Goal: Information Seeking & Learning: Learn about a topic

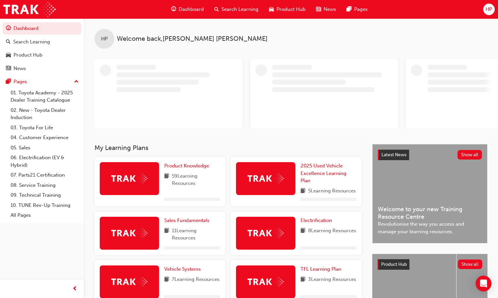
click at [188, 9] on span "Dashboard" at bounding box center [191, 10] width 25 height 8
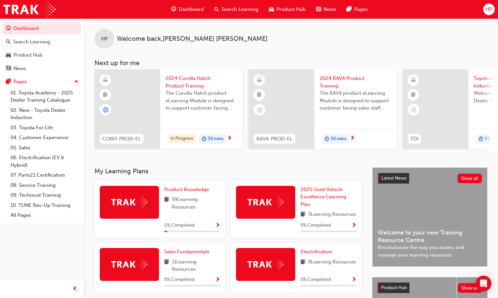
click at [221, 235] on div "Product Knowledge 59 Learning Resources 5 % Completed" at bounding box center [159, 209] width 131 height 57
click at [219, 229] on span "Show Progress" at bounding box center [217, 226] width 5 height 6
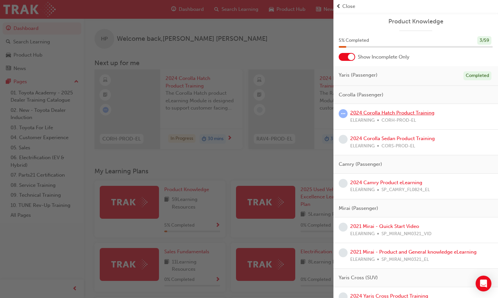
click at [390, 111] on link "2024 Corolla Hatch Product Training" at bounding box center [392, 113] width 84 height 6
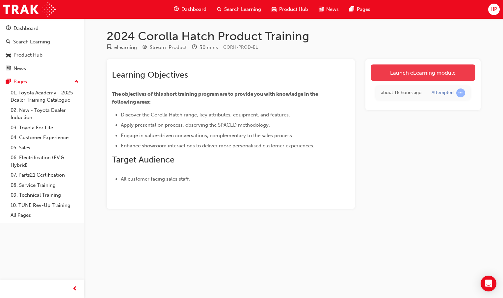
click at [401, 70] on link "Launch eLearning module" at bounding box center [422, 72] width 105 height 16
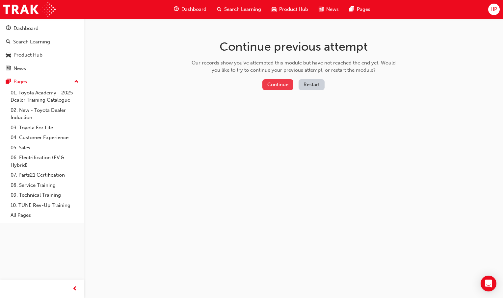
click at [286, 88] on button "Continue" at bounding box center [277, 84] width 31 height 11
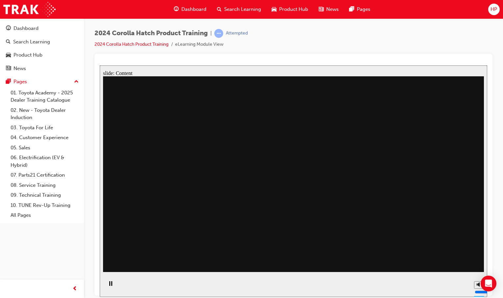
drag, startPoint x: 173, startPoint y: 107, endPoint x: 202, endPoint y: 121, distance: 31.6
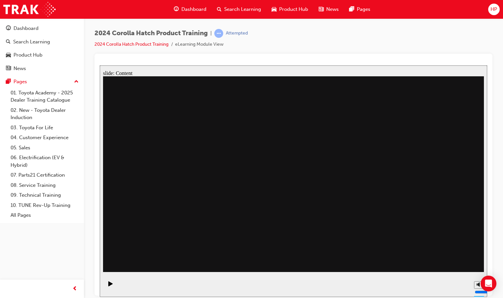
drag, startPoint x: 361, startPoint y: 145, endPoint x: 365, endPoint y: 154, distance: 10.5
drag, startPoint x: 281, startPoint y: 206, endPoint x: 273, endPoint y: 195, distance: 13.4
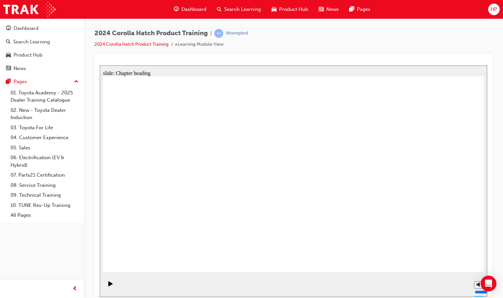
drag, startPoint x: 271, startPoint y: 175, endPoint x: 377, endPoint y: 235, distance: 122.3
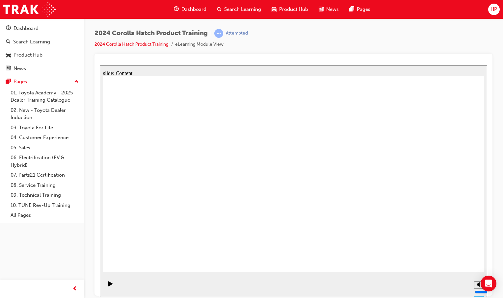
drag, startPoint x: 350, startPoint y: 116, endPoint x: 376, endPoint y: 132, distance: 29.8
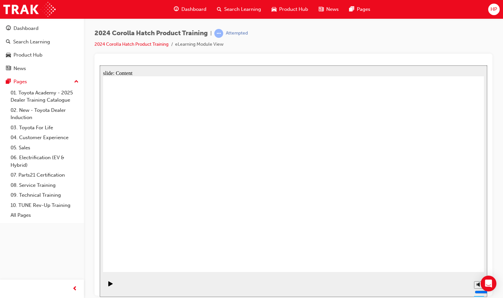
drag, startPoint x: 339, startPoint y: 116, endPoint x: 359, endPoint y: 125, distance: 22.2
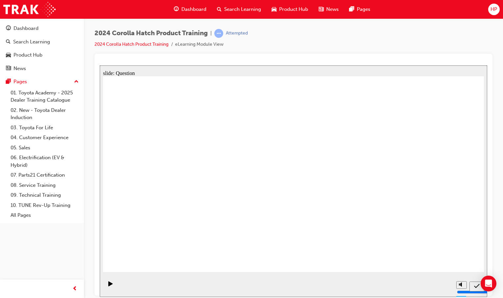
radio input "true"
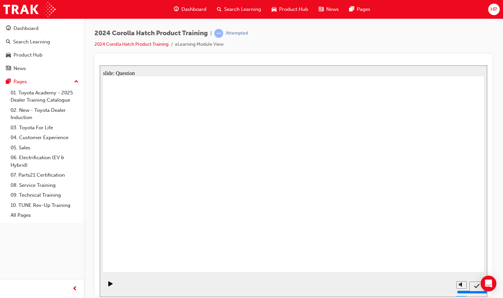
radio input "true"
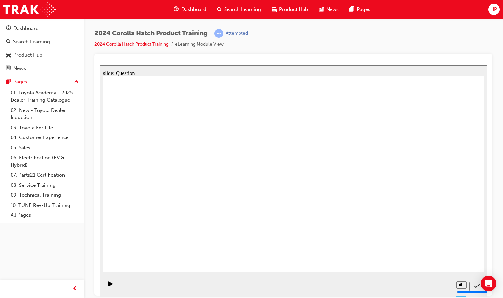
radio input "true"
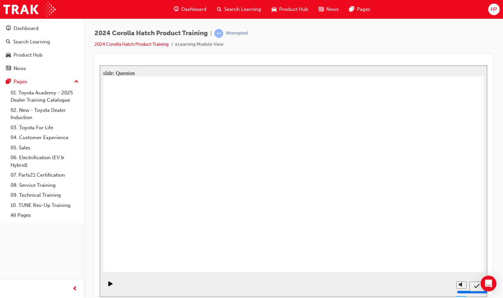
radio input "true"
drag, startPoint x: 229, startPoint y: 181, endPoint x: 165, endPoint y: 234, distance: 82.7
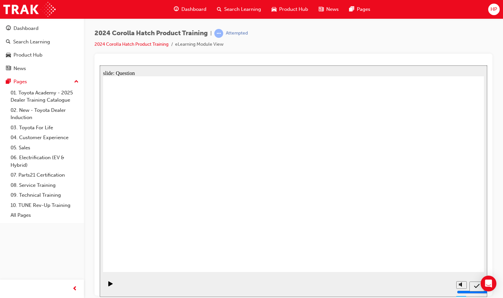
drag, startPoint x: 278, startPoint y: 184, endPoint x: 250, endPoint y: 180, distance: 28.9
drag, startPoint x: 278, startPoint y: 175, endPoint x: 240, endPoint y: 180, distance: 38.1
drag, startPoint x: 144, startPoint y: 171, endPoint x: 271, endPoint y: 165, distance: 127.1
drag, startPoint x: 369, startPoint y: 156, endPoint x: 367, endPoint y: 116, distance: 39.2
drag, startPoint x: 416, startPoint y: 147, endPoint x: 416, endPoint y: 113, distance: 33.6
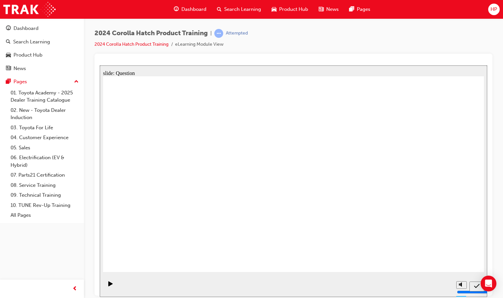
drag, startPoint x: 296, startPoint y: 148, endPoint x: 296, endPoint y: 118, distance: 30.3
drag, startPoint x: 338, startPoint y: 149, endPoint x: 310, endPoint y: 209, distance: 65.6
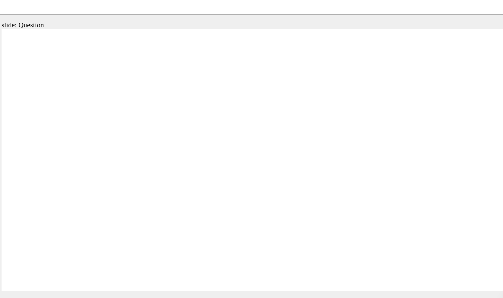
drag, startPoint x: 171, startPoint y: 87, endPoint x: 112, endPoint y: 178, distance: 108.7
drag, startPoint x: 122, startPoint y: 129, endPoint x: 246, endPoint y: 112, distance: 124.8
drag, startPoint x: 306, startPoint y: 84, endPoint x: 306, endPoint y: 113, distance: 29.9
drag, startPoint x: 247, startPoint y: 101, endPoint x: 257, endPoint y: 186, distance: 85.4
drag, startPoint x: 321, startPoint y: 116, endPoint x: 325, endPoint y: 182, distance: 65.9
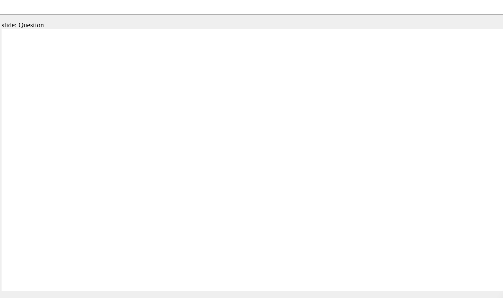
radio input "true"
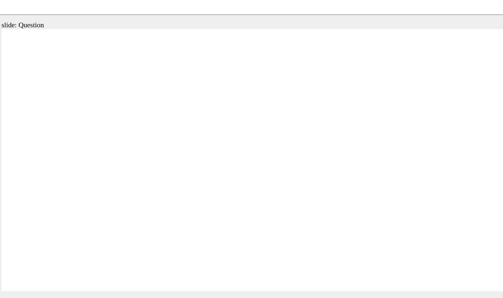
radio input "true"
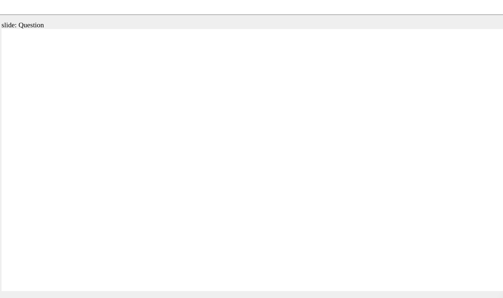
radio input "true"
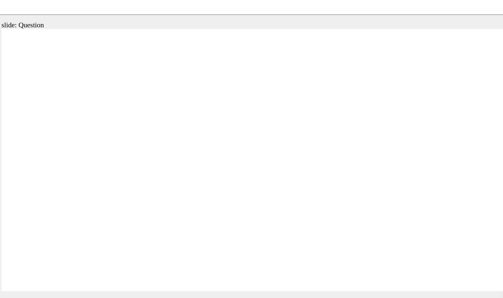
radio input "true"
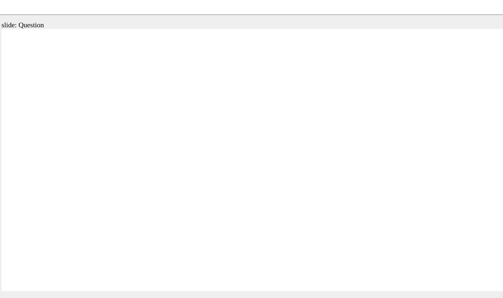
drag, startPoint x: 128, startPoint y: 107, endPoint x: 68, endPoint y: 159, distance: 80.0
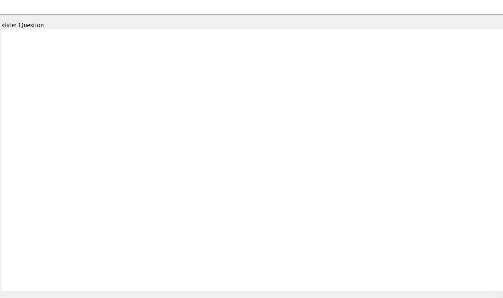
drag, startPoint x: 253, startPoint y: 112, endPoint x: 185, endPoint y: 175, distance: 92.2
click at [0, 192] on div "slide: Question Rectangle 1 Question 5 Match the Corolla Hatch safety feature t…" at bounding box center [190, 130] width 387 height 232
drag, startPoint x: 176, startPoint y: 124, endPoint x: 192, endPoint y: 117, distance: 17.8
drag, startPoint x: 192, startPoint y: 115, endPoint x: 166, endPoint y: 103, distance: 28.6
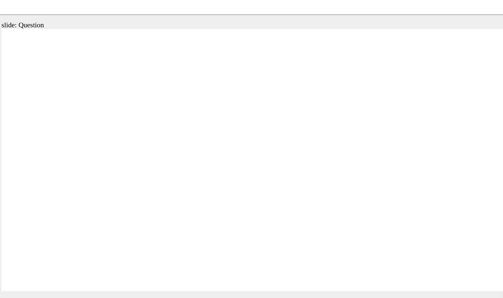
drag, startPoint x: 74, startPoint y: 108, endPoint x: 138, endPoint y: 115, distance: 64.2
drag, startPoint x: 201, startPoint y: 104, endPoint x: 260, endPoint y: 125, distance: 62.3
drag, startPoint x: 138, startPoint y: 117, endPoint x: 141, endPoint y: 173, distance: 55.6
drag, startPoint x: 258, startPoint y: 109, endPoint x: 257, endPoint y: 156, distance: 47.0
drag, startPoint x: 296, startPoint y: 116, endPoint x: 302, endPoint y: 173, distance: 56.8
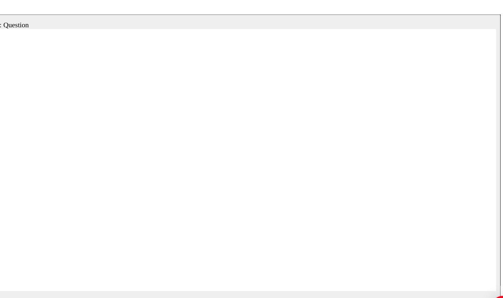
radio input "true"
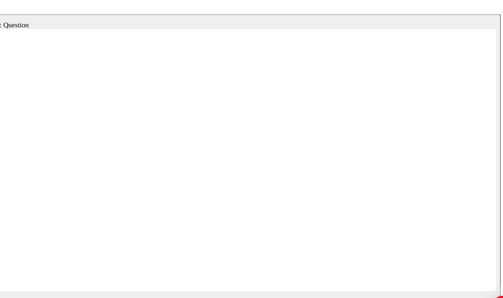
radio input "true"
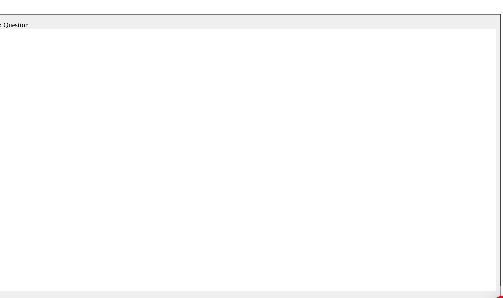
radio input "true"
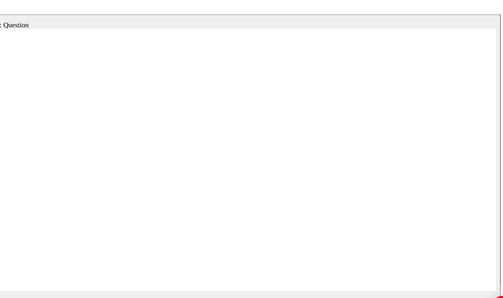
drag, startPoint x: 117, startPoint y: 105, endPoint x: 54, endPoint y: 163, distance: 86.2
drag, startPoint x: 239, startPoint y: 100, endPoint x: 175, endPoint y: 161, distance: 88.4
drag, startPoint x: 44, startPoint y: 113, endPoint x: 90, endPoint y: 110, distance: 46.2
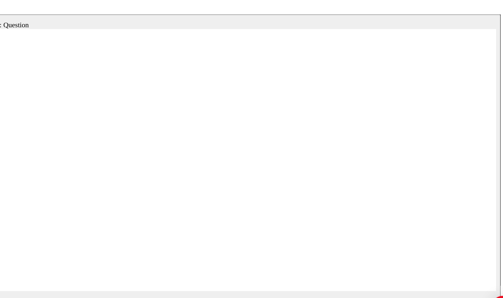
drag, startPoint x: 98, startPoint y: 115, endPoint x: 112, endPoint y: 176, distance: 62.5
drag, startPoint x: 172, startPoint y: 126, endPoint x: 243, endPoint y: 172, distance: 83.9
drag, startPoint x: 314, startPoint y: 114, endPoint x: 318, endPoint y: 175, distance: 60.3
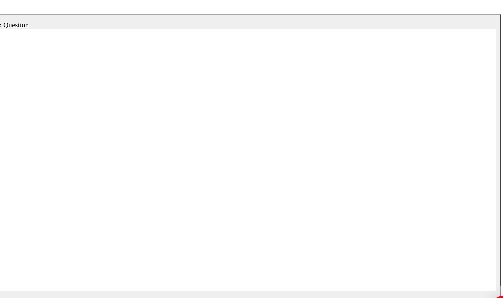
radio input "true"
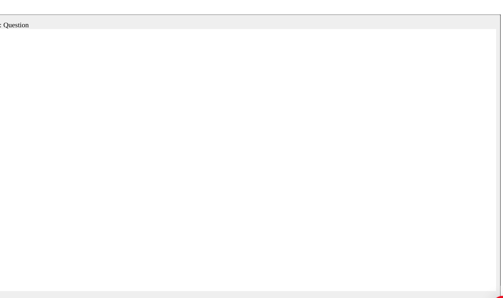
radio input "true"
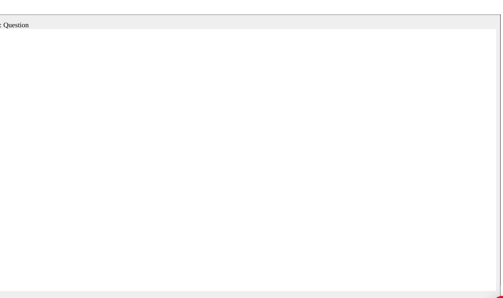
radio input "true"
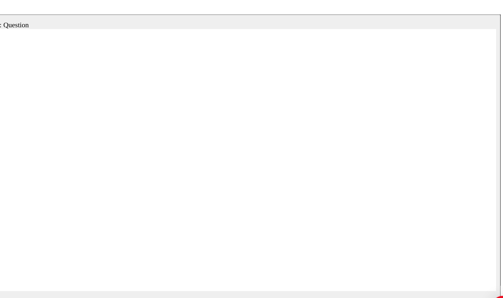
radio input "true"
drag, startPoint x: 249, startPoint y: 116, endPoint x: 231, endPoint y: 120, distance: 19.0
drag, startPoint x: 231, startPoint y: 120, endPoint x: 252, endPoint y: 120, distance: 21.4
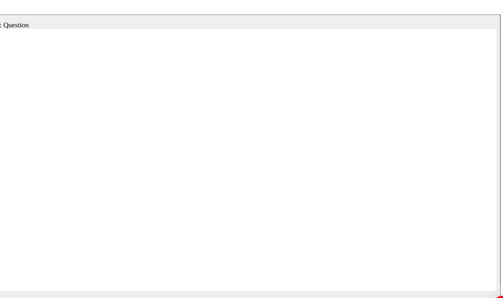
drag, startPoint x: 132, startPoint y: 108, endPoint x: 68, endPoint y: 164, distance: 85.3
drag, startPoint x: 182, startPoint y: 107, endPoint x: 254, endPoint y: 161, distance: 91.1
drag, startPoint x: 260, startPoint y: 131, endPoint x: 182, endPoint y: 175, distance: 89.4
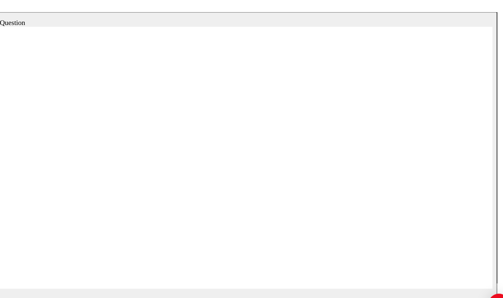
drag, startPoint x: 67, startPoint y: 120, endPoint x: 122, endPoint y: 170, distance: 74.1
drag, startPoint x: 281, startPoint y: 114, endPoint x: 284, endPoint y: 171, distance: 56.7
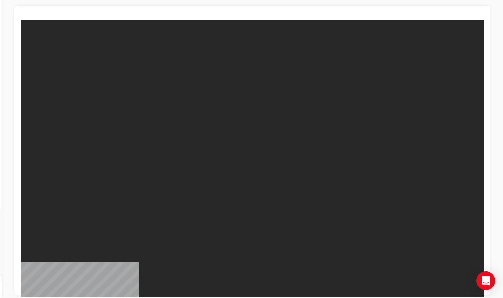
click at [177, 132] on body "Toyota Corolla Hatch Product Training - V3 You are offline. Trying to reconnect…" at bounding box center [213, 135] width 387 height 232
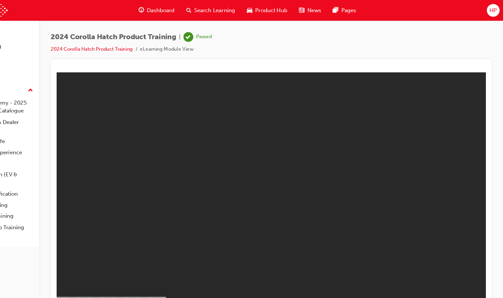
click at [187, 9] on span "Dashboard" at bounding box center [193, 10] width 25 height 8
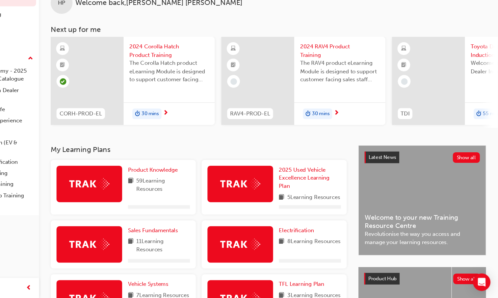
scroll to position [9, 0]
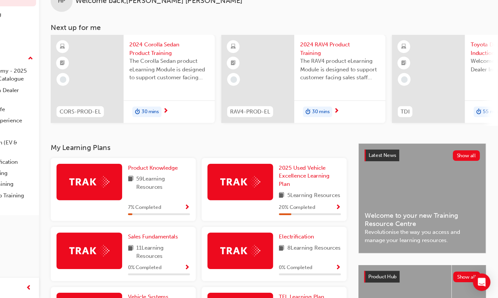
click at [188, 209] on div "Product Knowledge 59 Learning Resources 7 % Completed" at bounding box center [192, 200] width 56 height 47
click at [215, 219] on div "Product Knowledge 59 Learning Resources 7 % Completed" at bounding box center [192, 200] width 56 height 47
click at [216, 219] on span "Show Progress" at bounding box center [217, 216] width 5 height 6
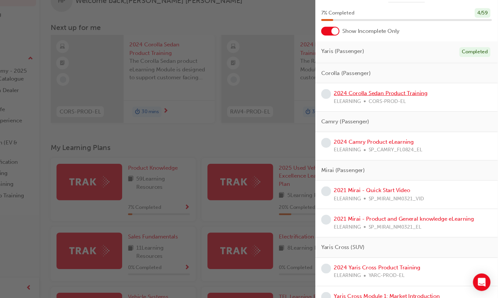
click at [402, 114] on link "2024 Corolla Sedan Product Training" at bounding box center [392, 113] width 85 height 6
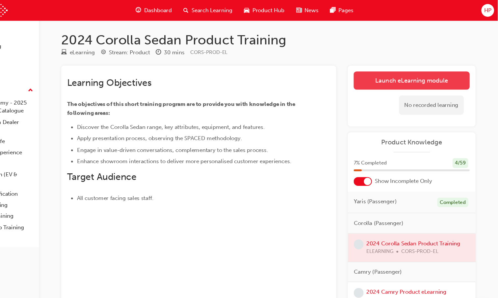
click at [399, 75] on link "Launch eLearning module" at bounding box center [420, 72] width 105 height 16
